Goal: Information Seeking & Learning: Find specific page/section

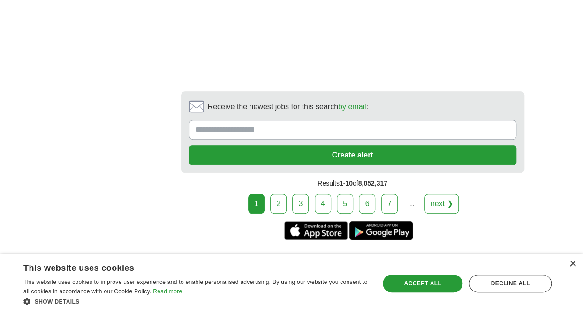
scroll to position [1924, 0]
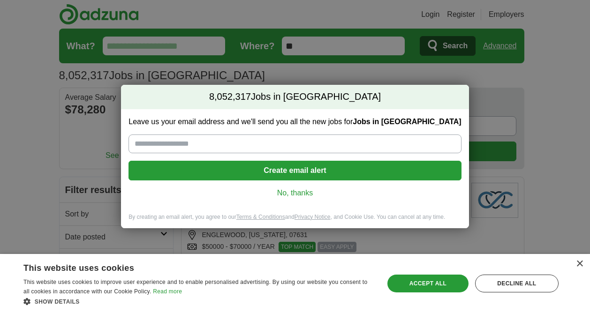
click at [300, 196] on link "No, thanks" at bounding box center [295, 193] width 318 height 10
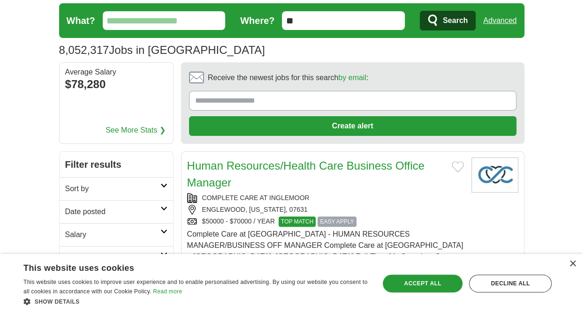
scroll to position [47, 0]
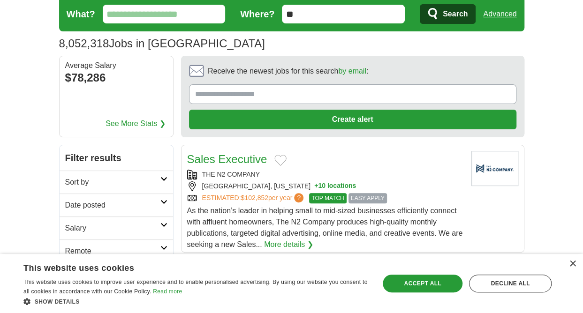
scroll to position [47, 0]
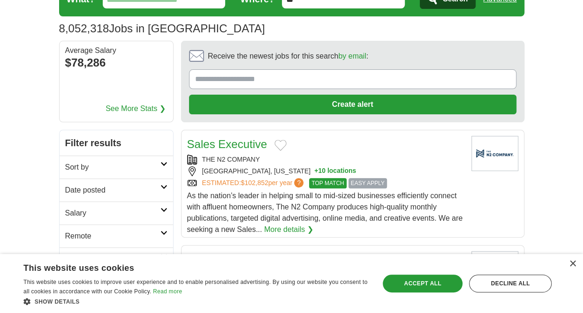
click at [166, 165] on icon at bounding box center [163, 164] width 7 height 5
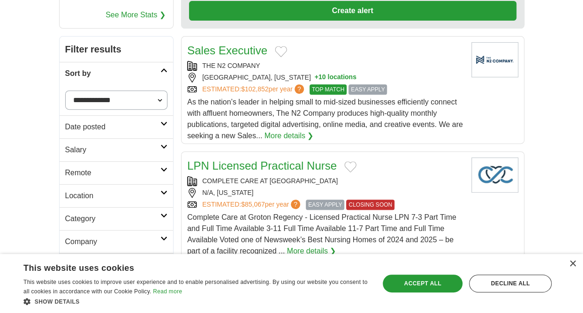
scroll to position [188, 0]
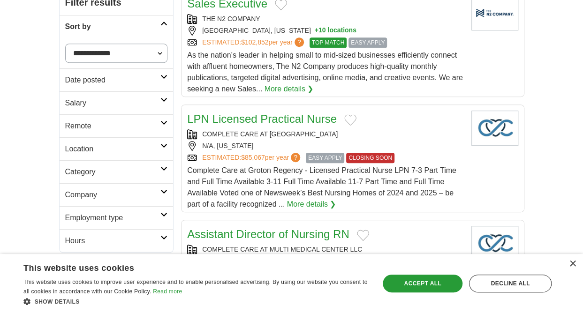
click at [162, 141] on link "Location" at bounding box center [117, 148] width 114 height 23
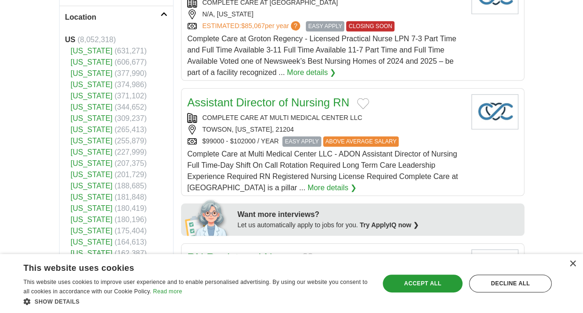
scroll to position [328, 0]
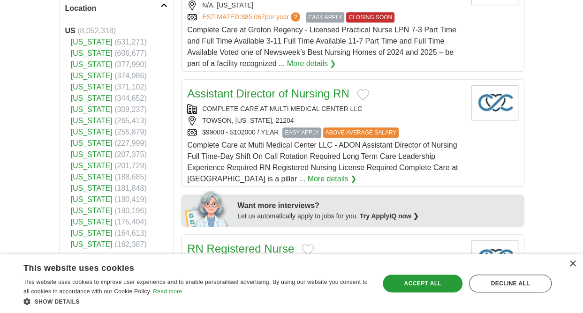
click at [88, 84] on link "[US_STATE]" at bounding box center [92, 87] width 42 height 8
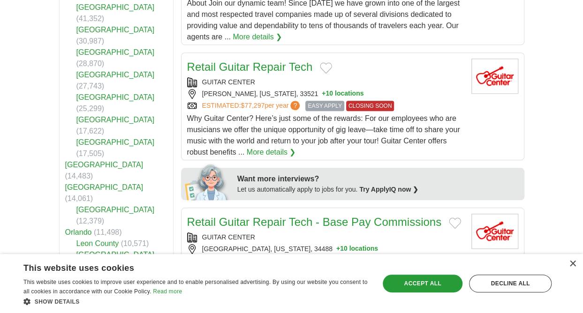
scroll to position [375, 0]
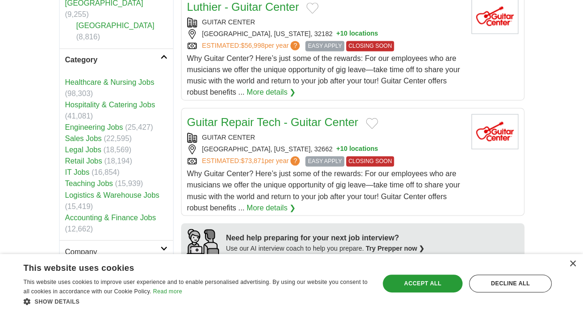
scroll to position [704, 0]
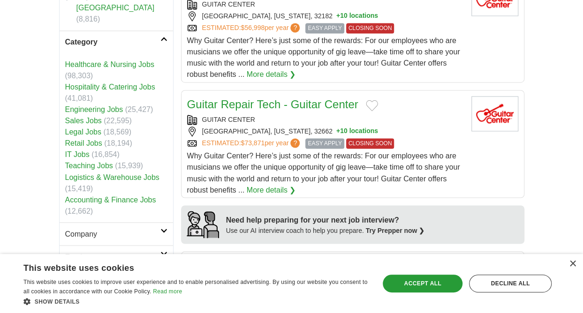
click at [117, 229] on h2 "Company" at bounding box center [112, 234] width 95 height 11
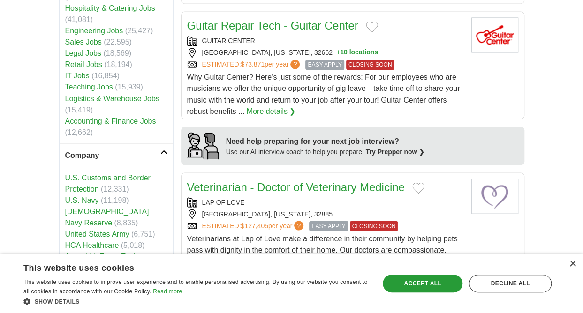
scroll to position [798, 0]
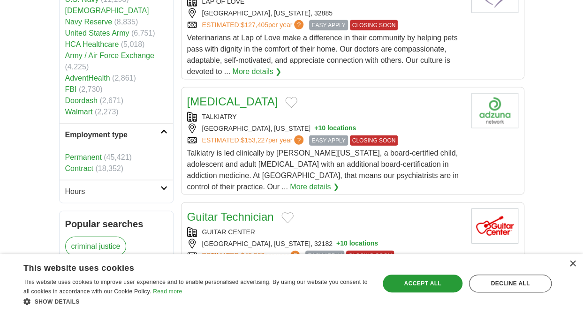
scroll to position [985, 0]
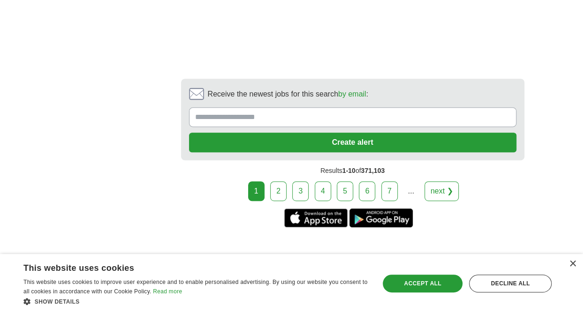
scroll to position [1924, 0]
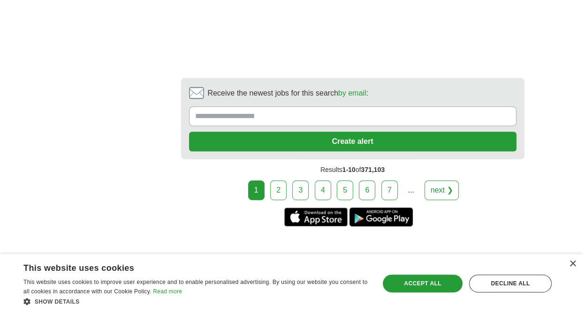
click at [280, 183] on link "2" at bounding box center [278, 191] width 16 height 20
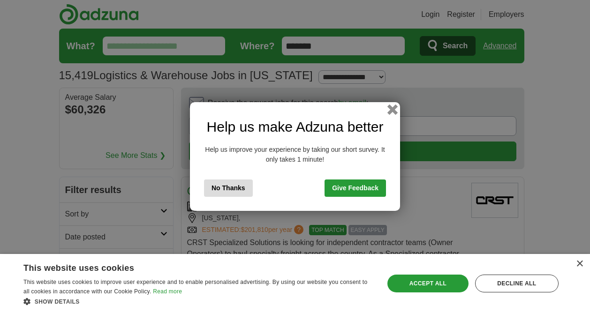
click at [393, 109] on button "button" at bounding box center [393, 110] width 10 height 10
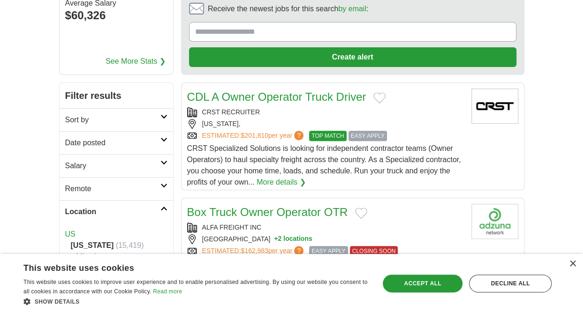
scroll to position [94, 0]
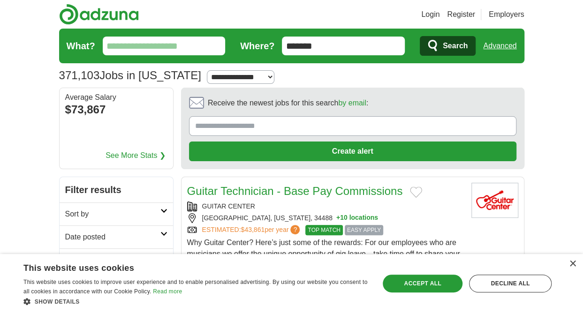
click at [122, 46] on input "What?" at bounding box center [164, 46] width 123 height 19
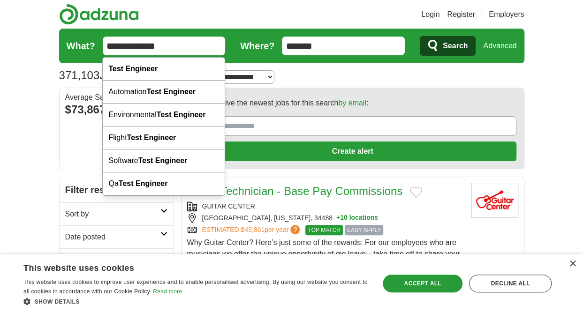
type input "**********"
click at [458, 46] on span "Search" at bounding box center [455, 46] width 25 height 19
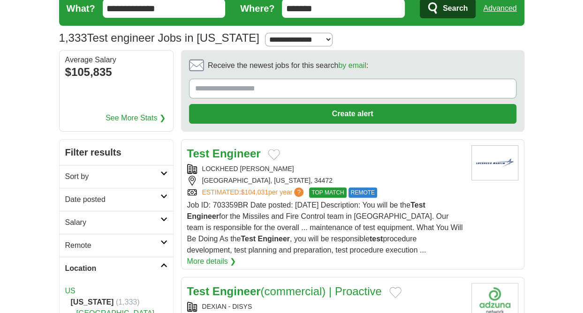
scroll to position [94, 0]
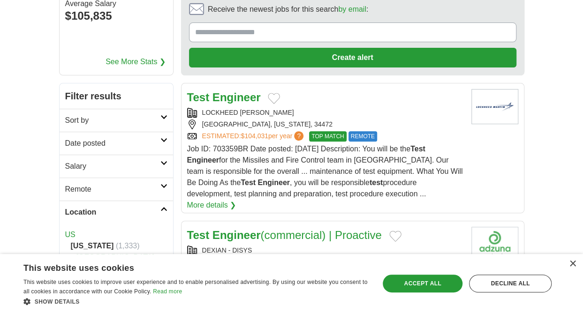
click at [237, 200] on link "More details ❯" at bounding box center [211, 205] width 49 height 11
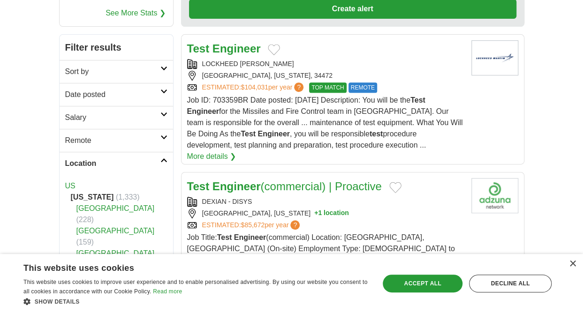
scroll to position [141, 0]
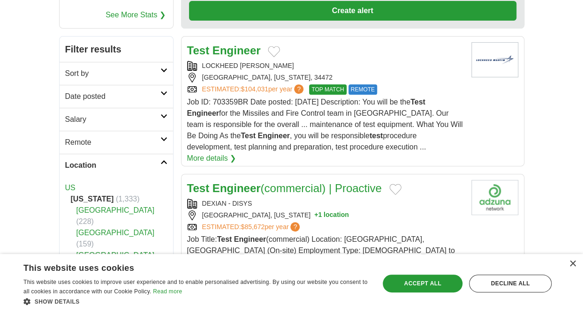
click at [237, 153] on link "More details ❯" at bounding box center [211, 158] width 49 height 11
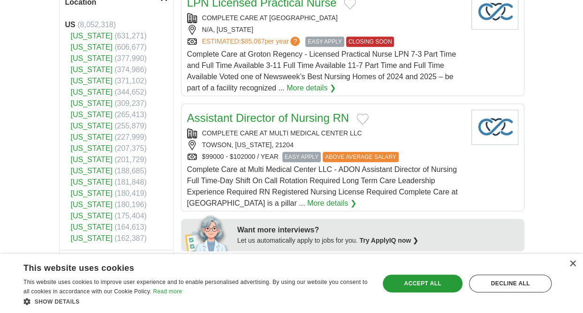
scroll to position [328, 0]
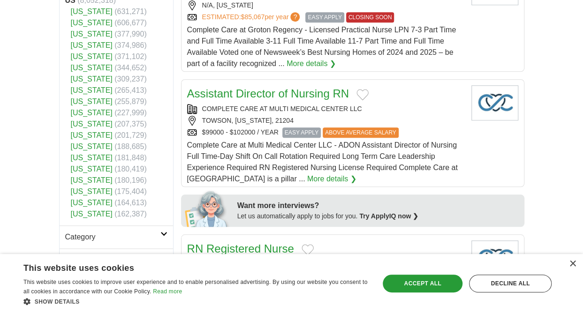
click at [92, 59] on link "[US_STATE]" at bounding box center [92, 57] width 42 height 8
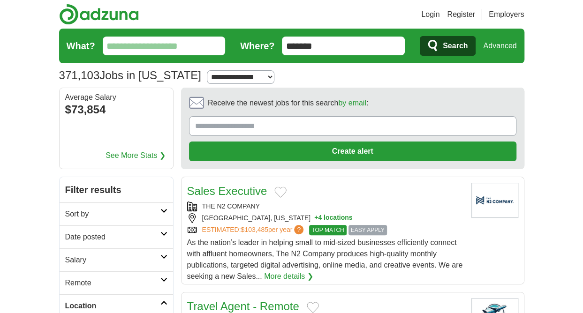
click at [168, 51] on input "What?" at bounding box center [164, 46] width 123 height 19
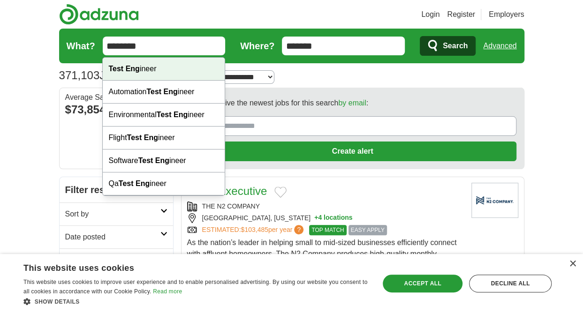
click at [158, 74] on div "Test Eng ineer" at bounding box center [164, 69] width 122 height 23
type input "**********"
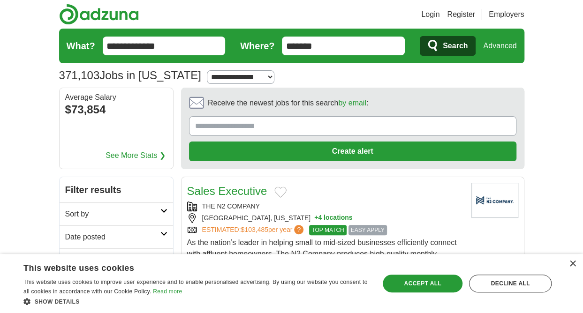
click at [448, 47] on span "Search" at bounding box center [455, 46] width 25 height 19
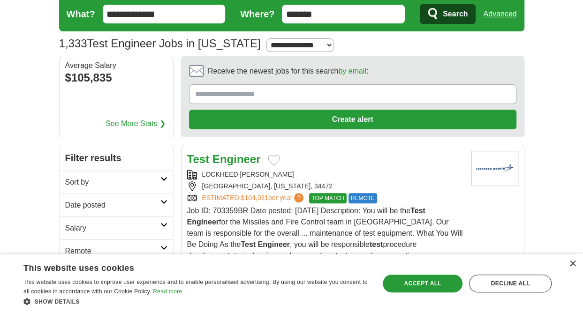
scroll to position [47, 0]
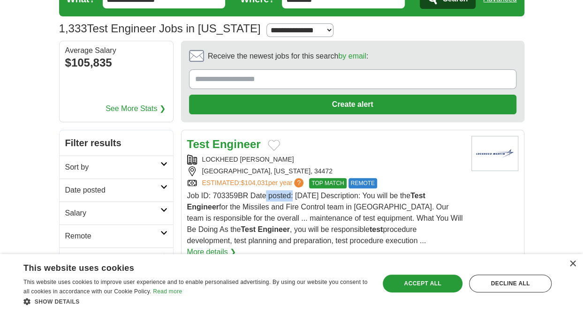
drag, startPoint x: 214, startPoint y: 193, endPoint x: 247, endPoint y: 195, distance: 33.3
click at [247, 195] on span "Job ID: 703359BR Date posted: [DATE] Description: You will be the Test Engineer…" at bounding box center [325, 218] width 276 height 53
copy span "703359BR"
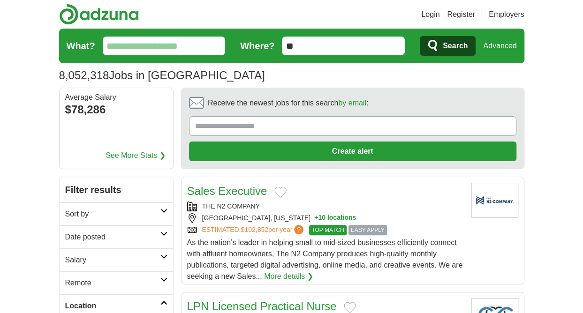
click at [144, 45] on input "What?" at bounding box center [164, 46] width 123 height 19
drag, startPoint x: 144, startPoint y: 45, endPoint x: 364, endPoint y: 210, distance: 275.3
click at [364, 210] on div "THE N2 COMPANY" at bounding box center [325, 207] width 277 height 10
